Goal: Information Seeking & Learning: Learn about a topic

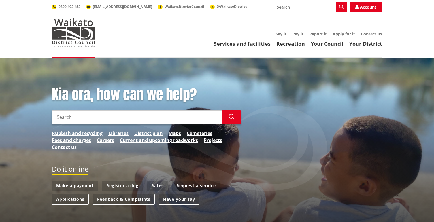
click at [86, 115] on input "Search" at bounding box center [137, 117] width 171 height 14
type input "rates"
click at [232, 117] on icon "button" at bounding box center [232, 117] width 6 height 6
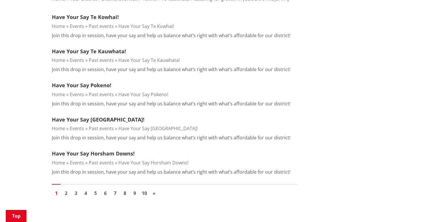
scroll to position [663, 0]
